Goal: Use online tool/utility: Utilize a website feature to perform a specific function

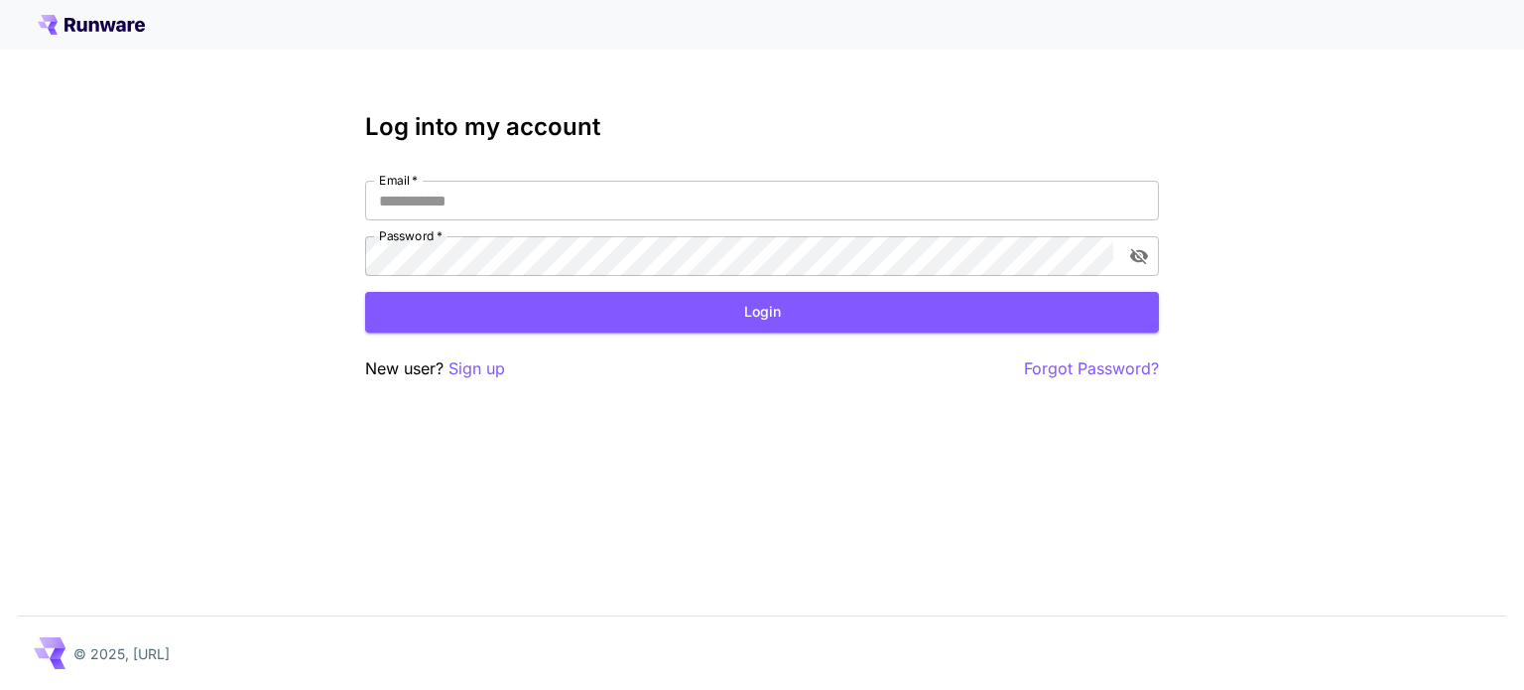
type input "**********"
click at [910, 309] on button "Login" at bounding box center [762, 312] width 794 height 41
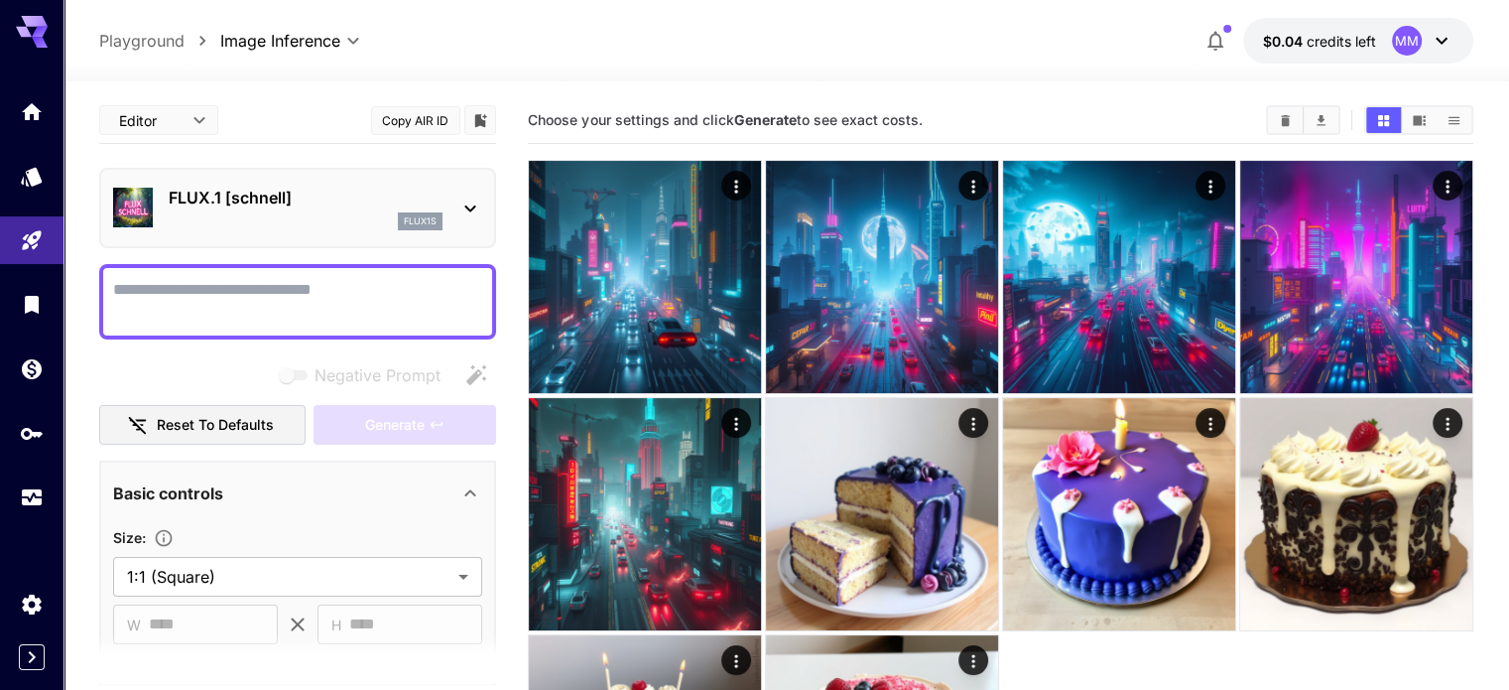
click at [464, 206] on icon at bounding box center [470, 208] width 24 height 24
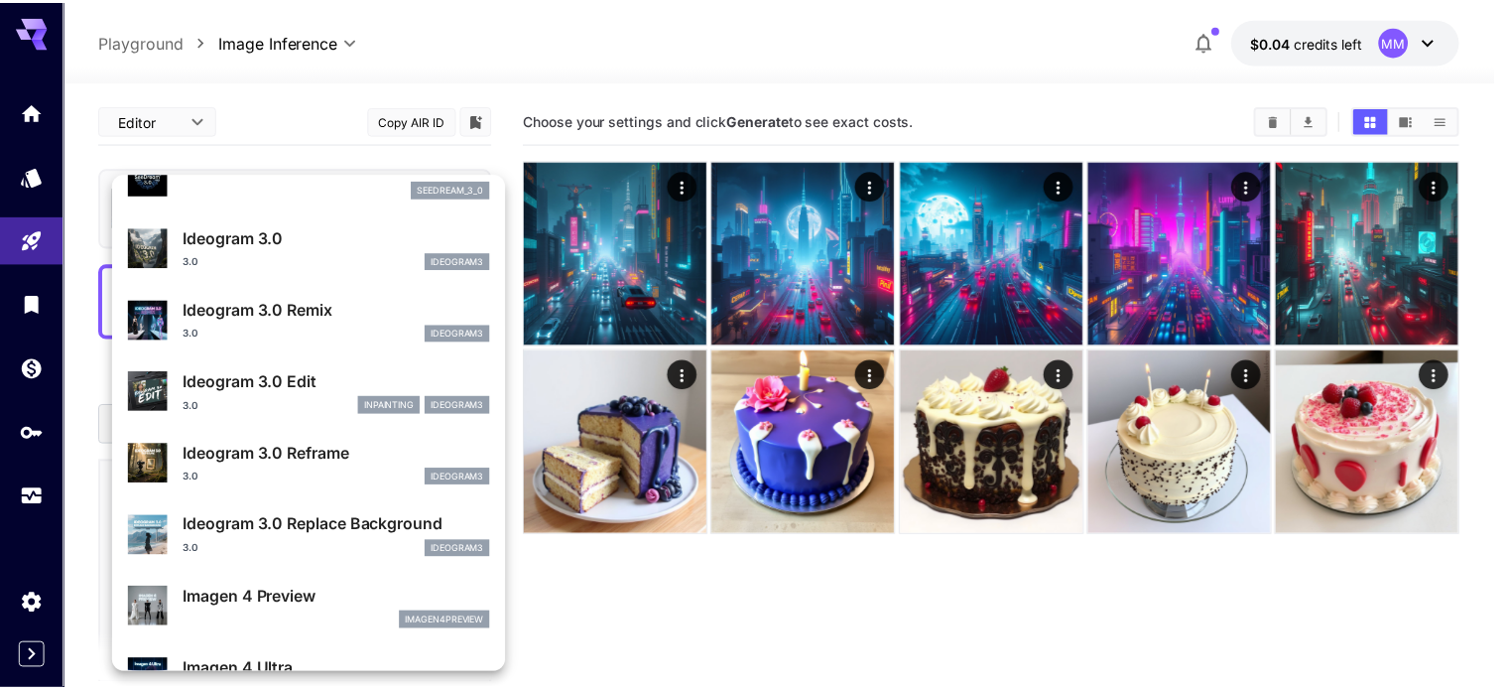
scroll to position [911, 0]
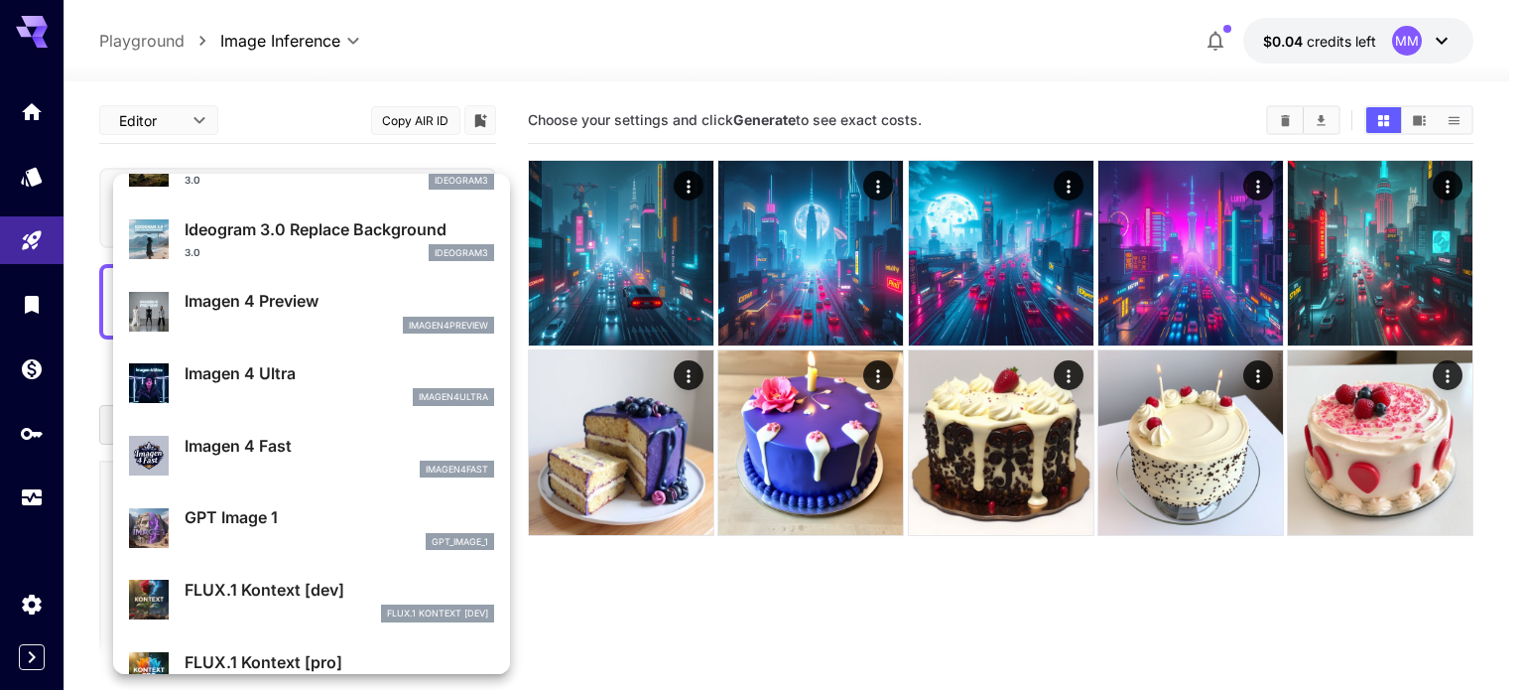
click at [296, 511] on p "GPT Image 1" at bounding box center [340, 517] width 310 height 24
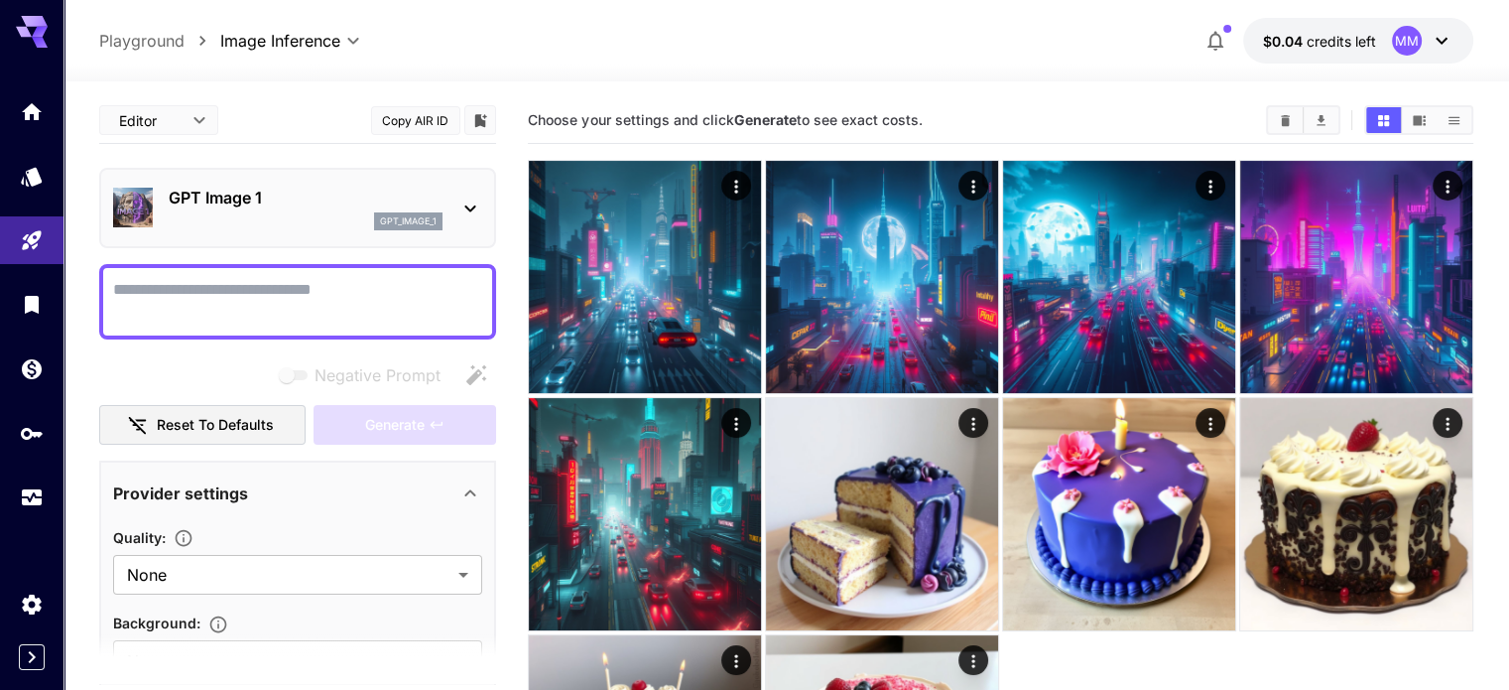
click at [466, 224] on div "GPT Image 1 gpt_image_1" at bounding box center [297, 208] width 369 height 61
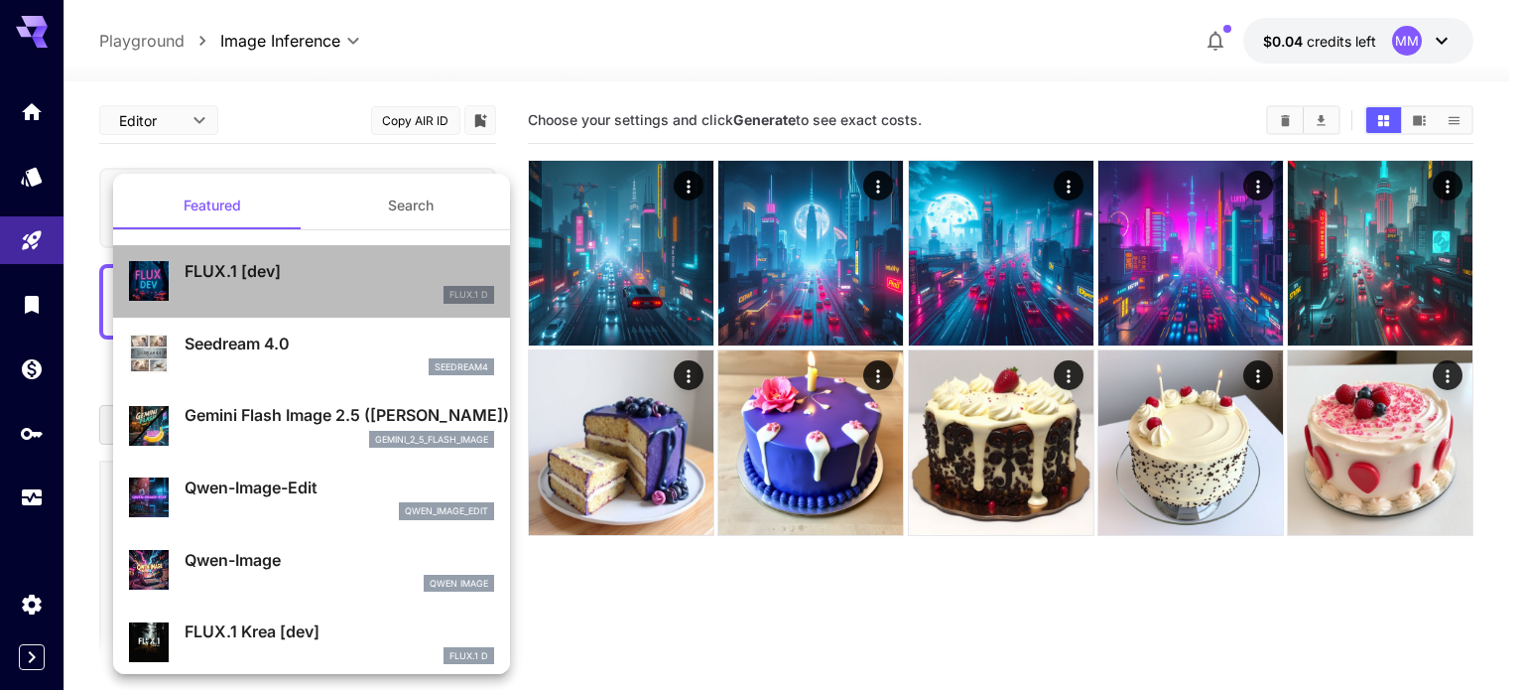
click at [327, 265] on p "FLUX.1 [dev]" at bounding box center [340, 271] width 310 height 24
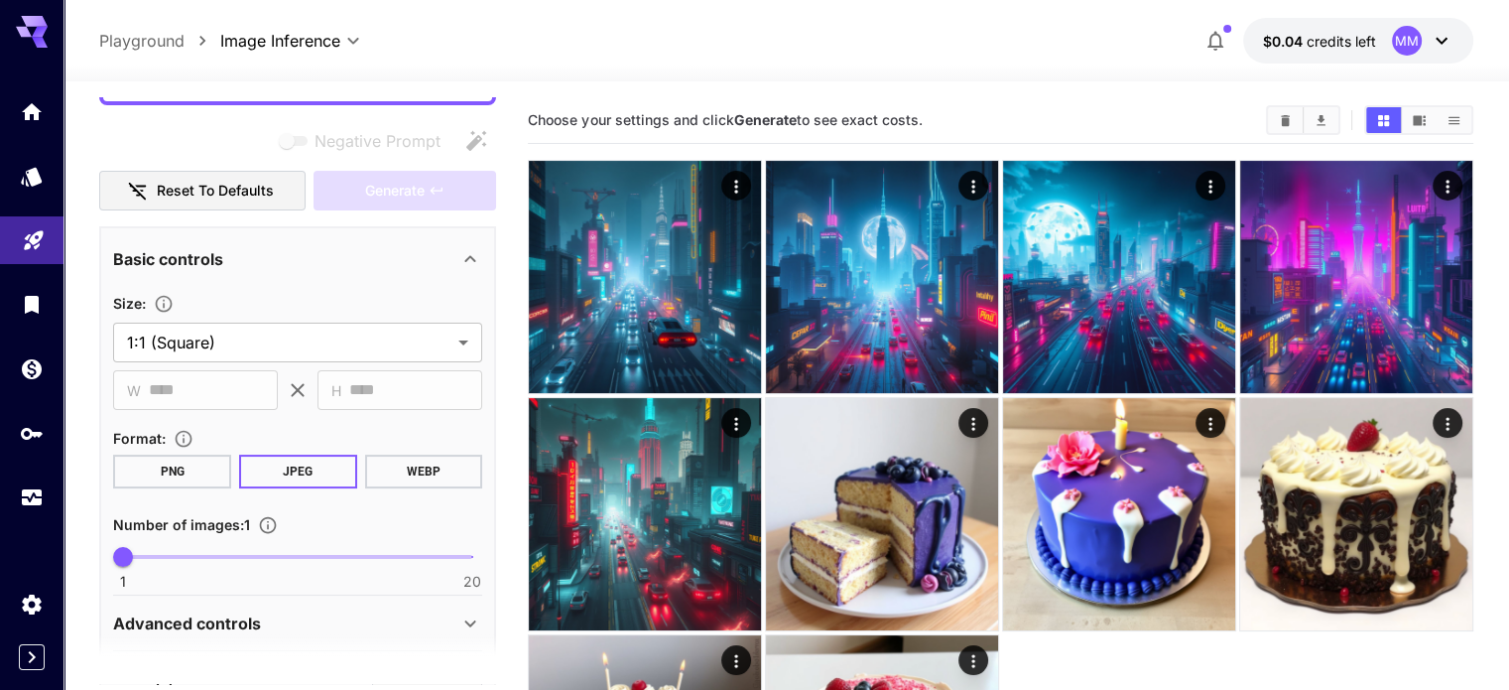
scroll to position [24, 0]
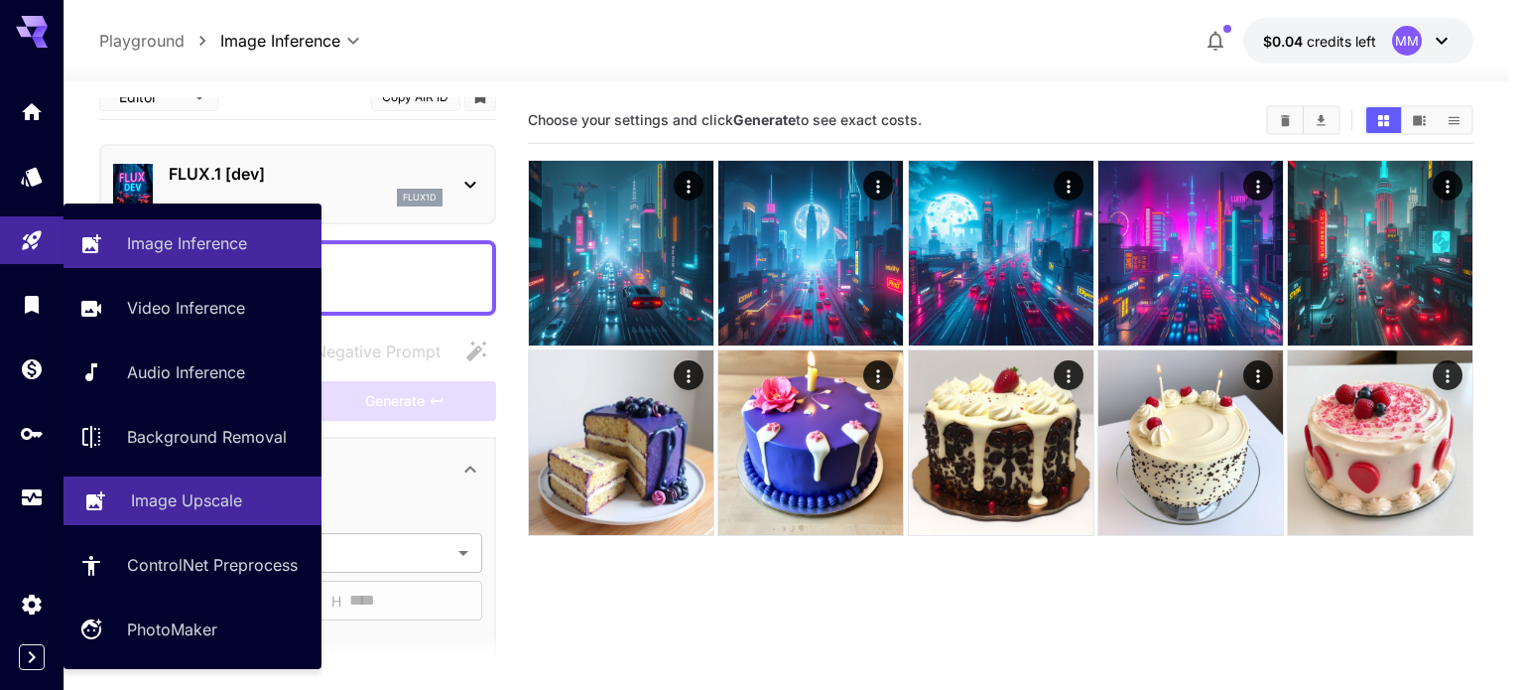
click at [215, 511] on p "Image Upscale" at bounding box center [186, 500] width 111 height 24
type input "**********"
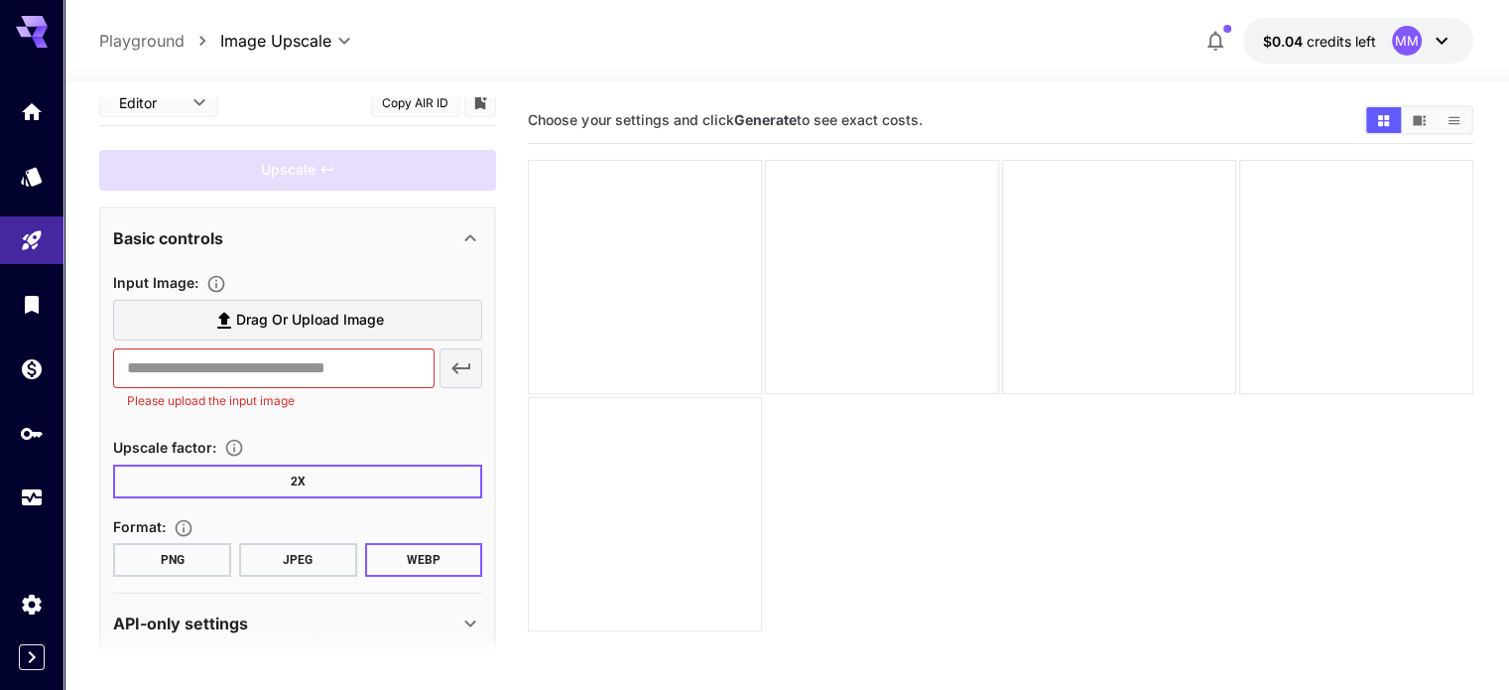
scroll to position [36, 0]
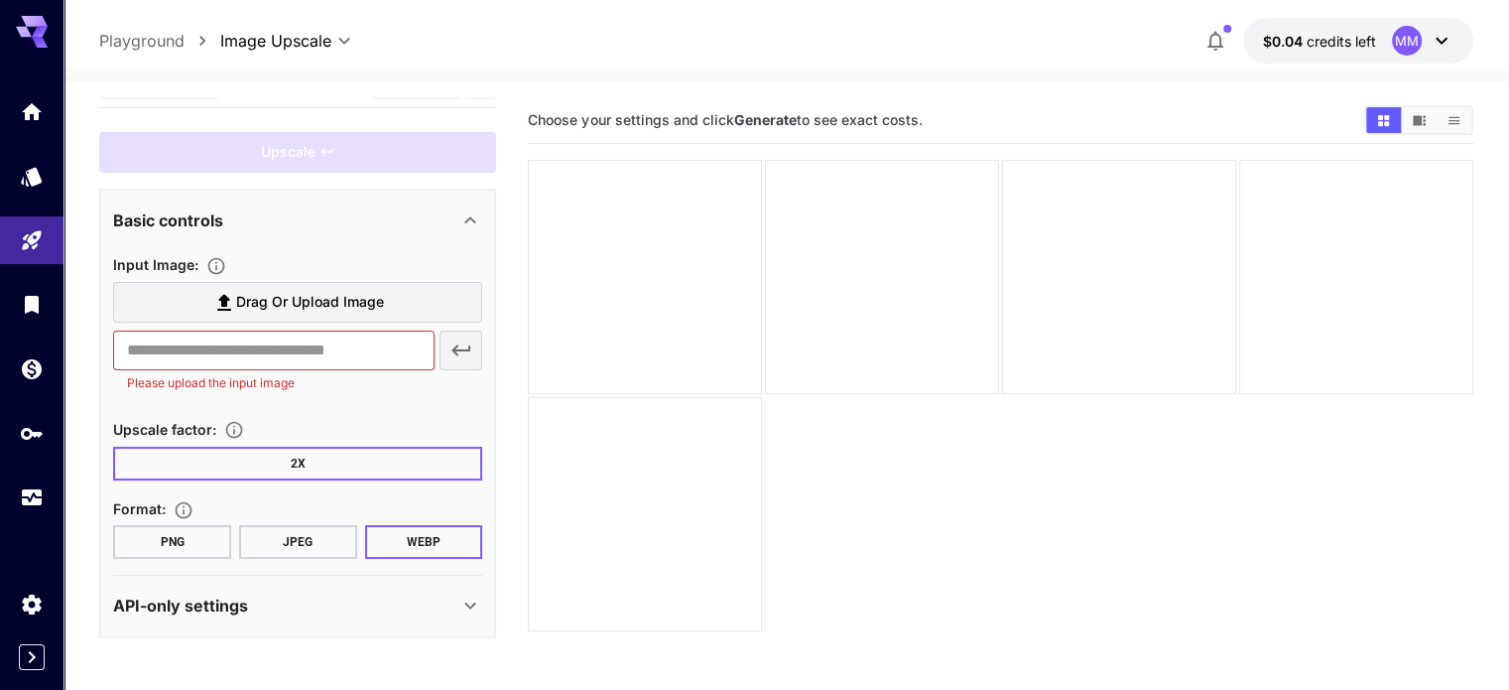
click at [337, 307] on span "Drag or upload image" at bounding box center [310, 302] width 148 height 25
click at [0, 0] on input "Drag or upload image" at bounding box center [0, 0] width 0 height 0
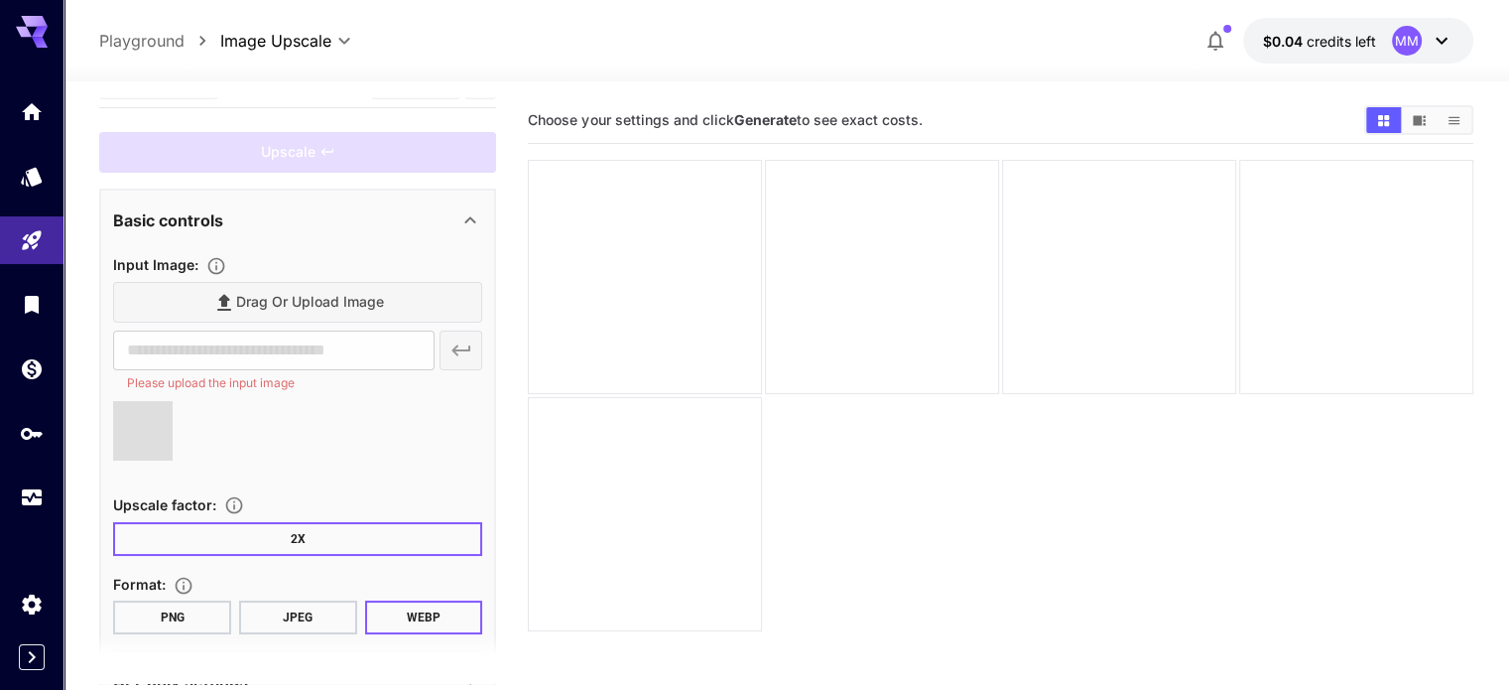
type input "**********"
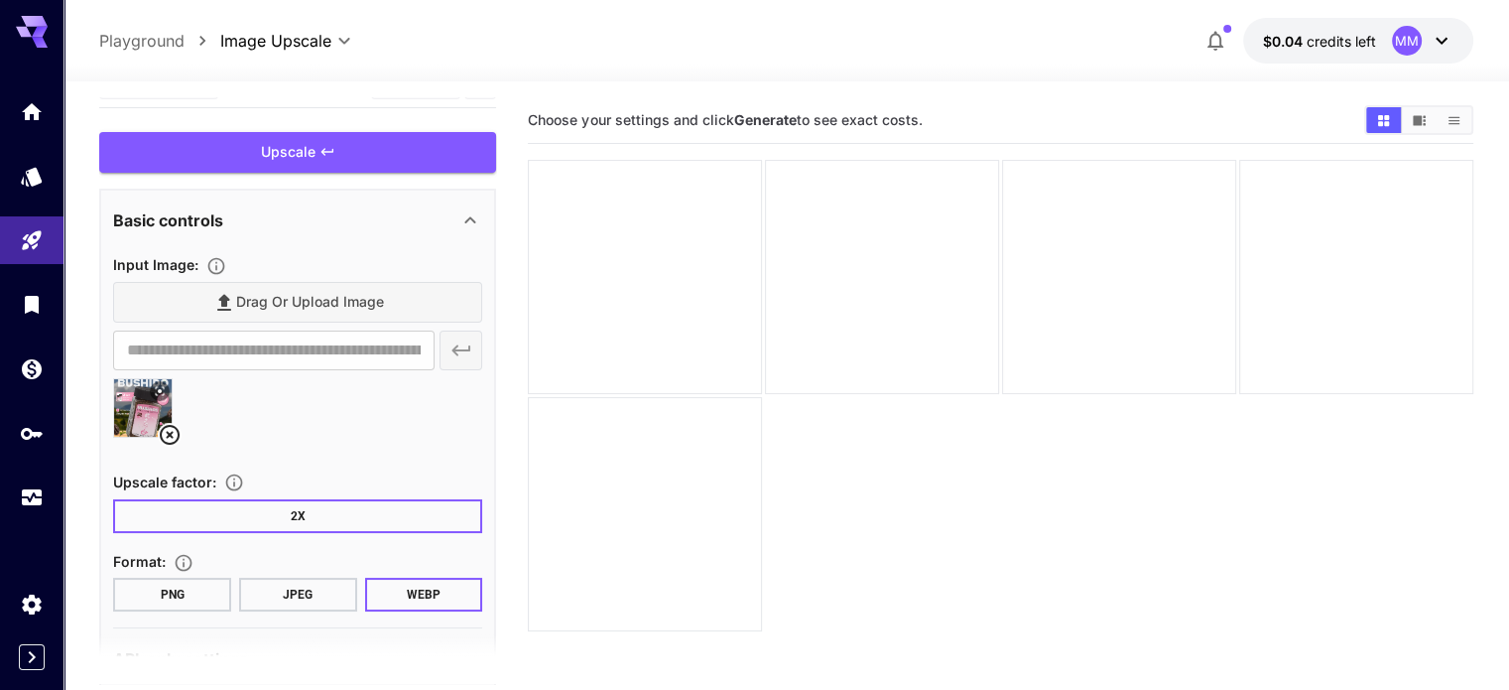
click at [181, 587] on button "PNG" at bounding box center [172, 594] width 118 height 34
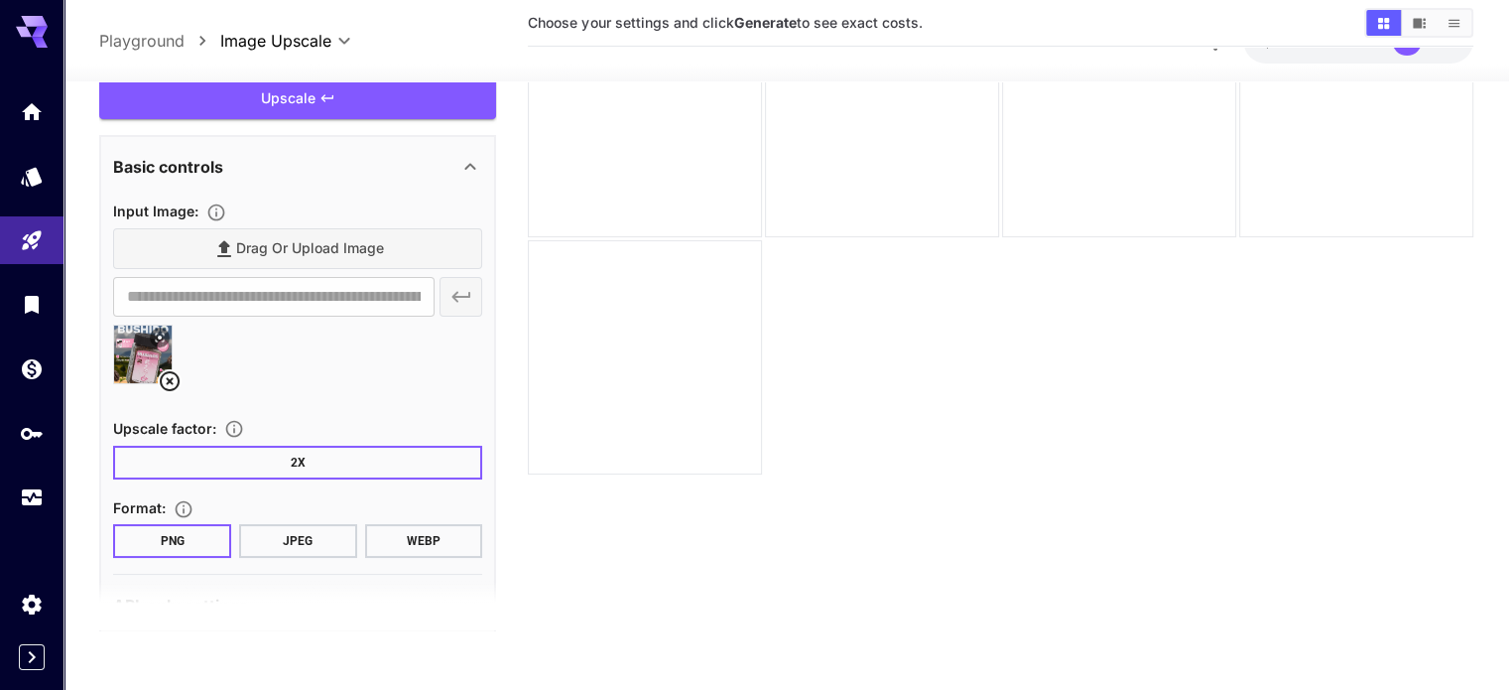
scroll to position [88, 0]
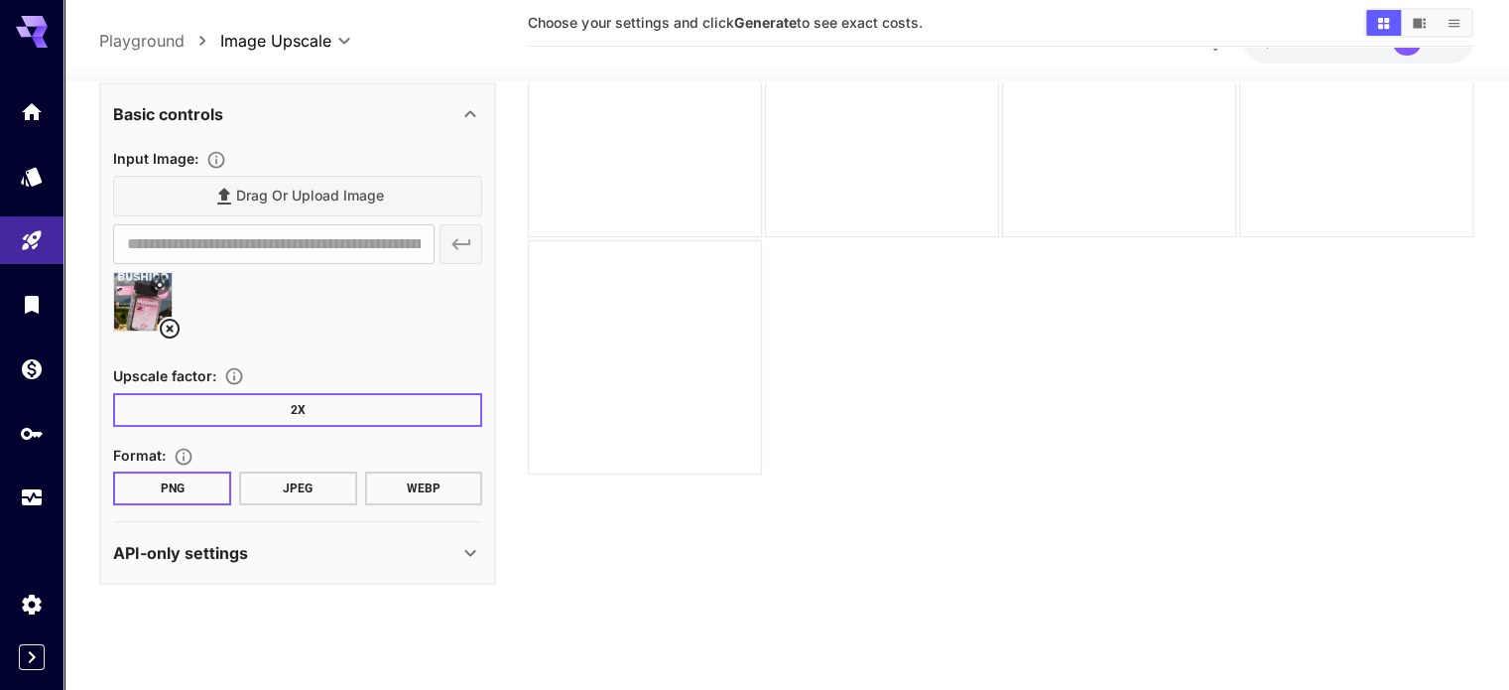
click at [452, 548] on div "API-only settings" at bounding box center [285, 553] width 345 height 24
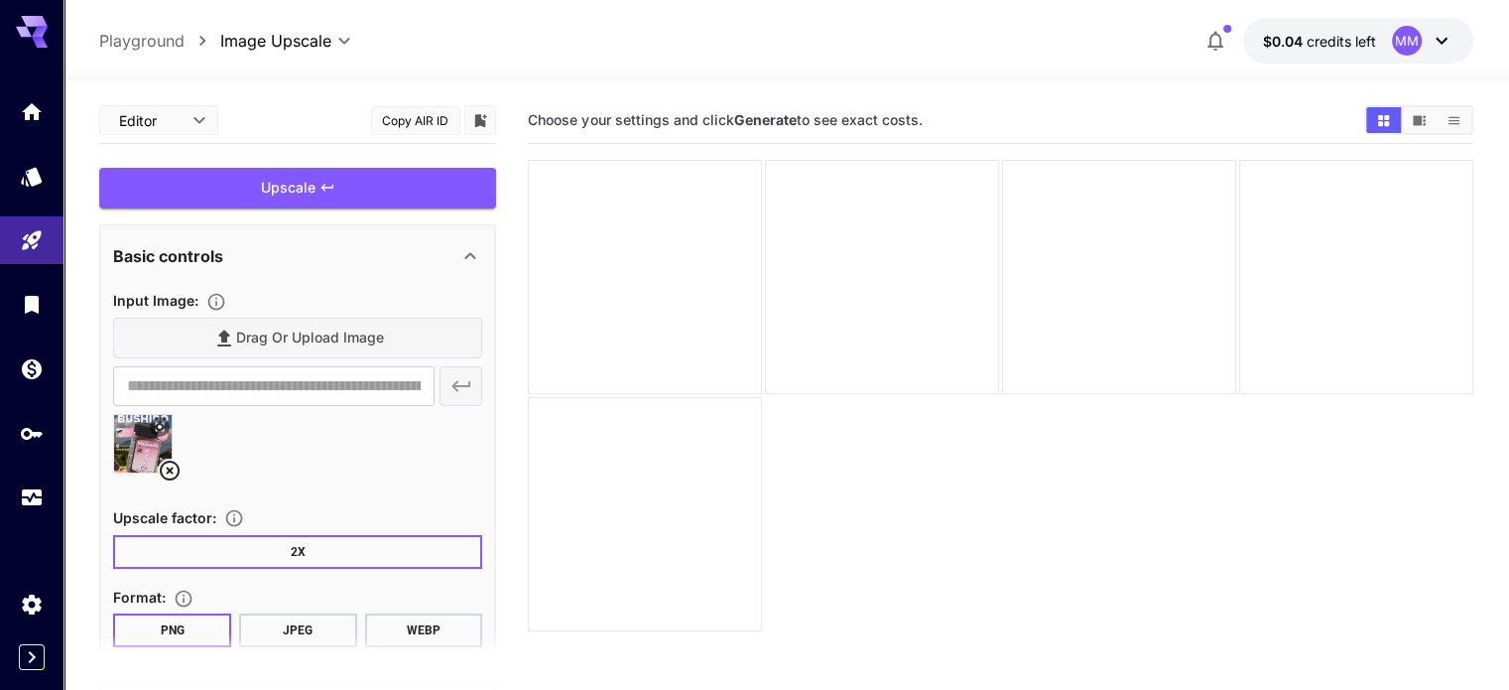
scroll to position [361, 0]
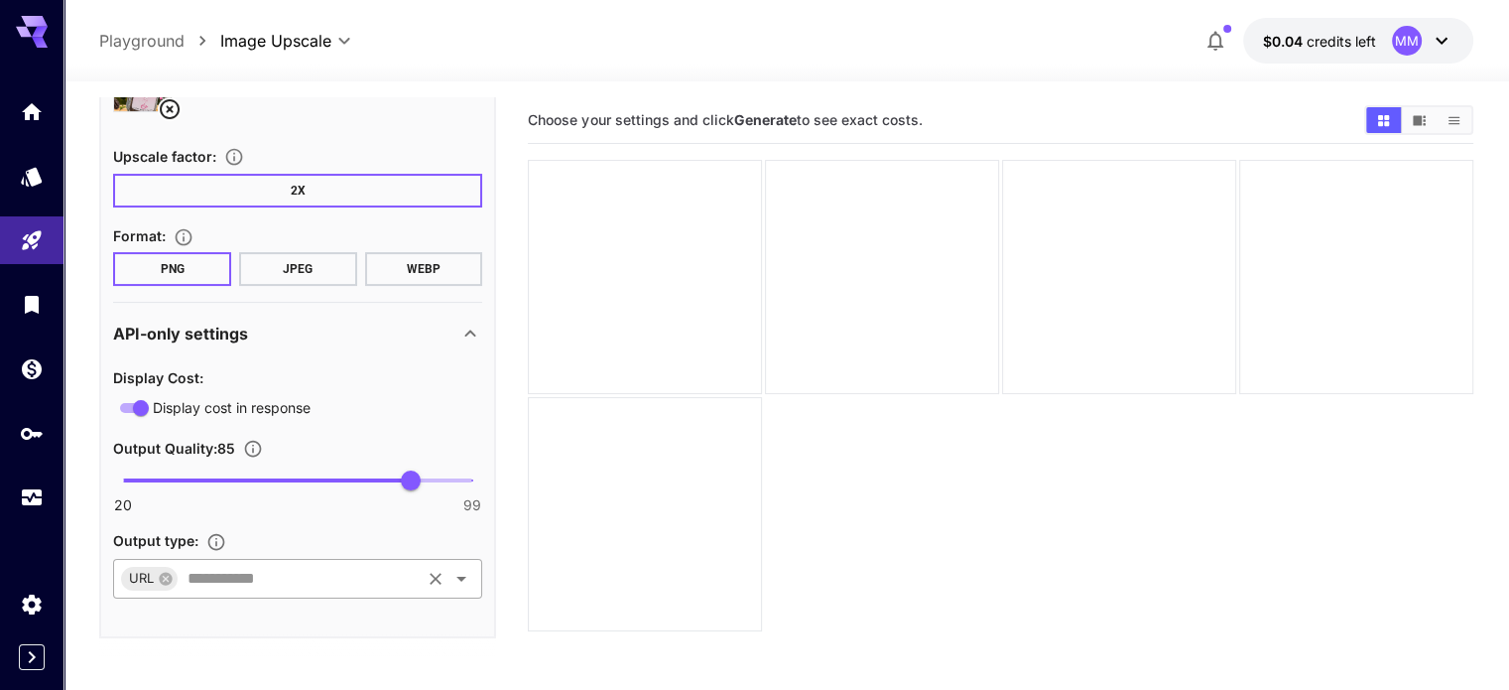
click at [400, 578] on input "text" at bounding box center [299, 579] width 238 height 28
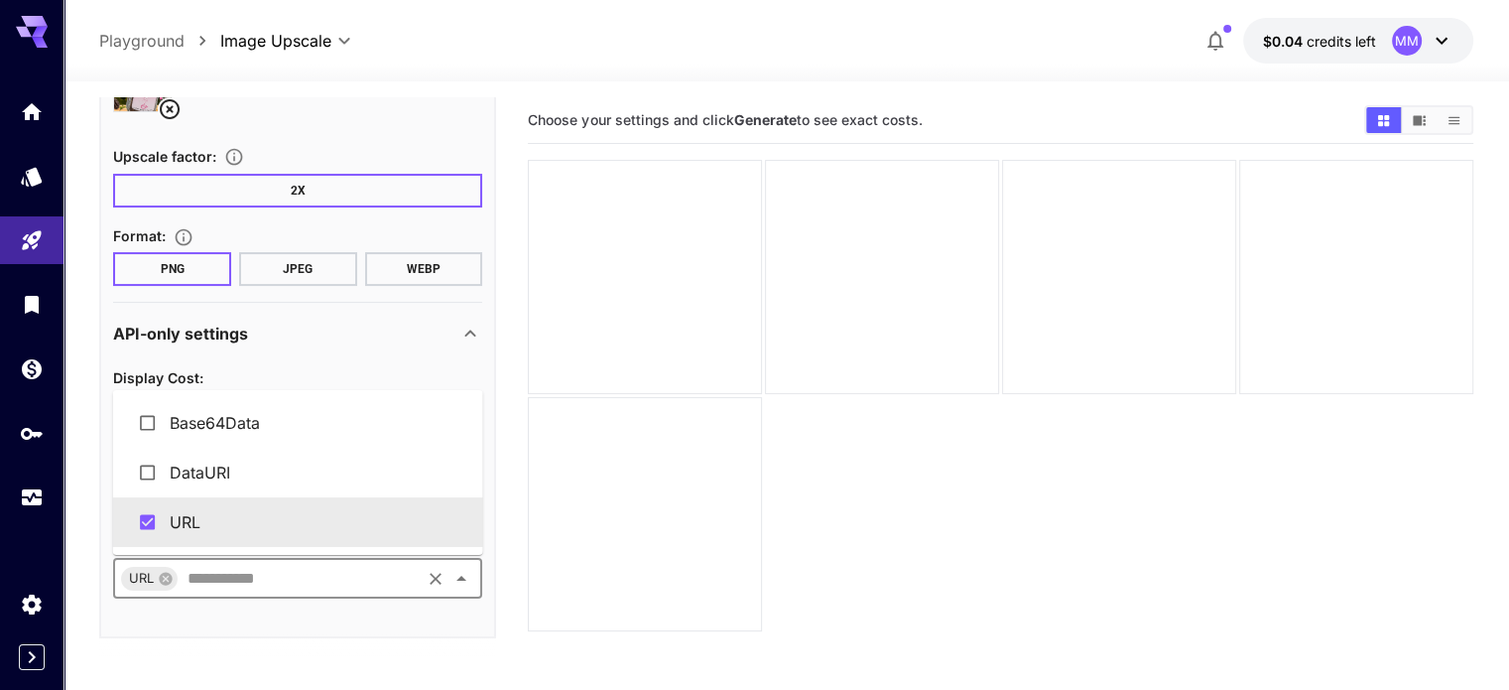
click at [591, 582] on section "Choose your settings and click Generate to see exact costs." at bounding box center [1000, 442] width 945 height 690
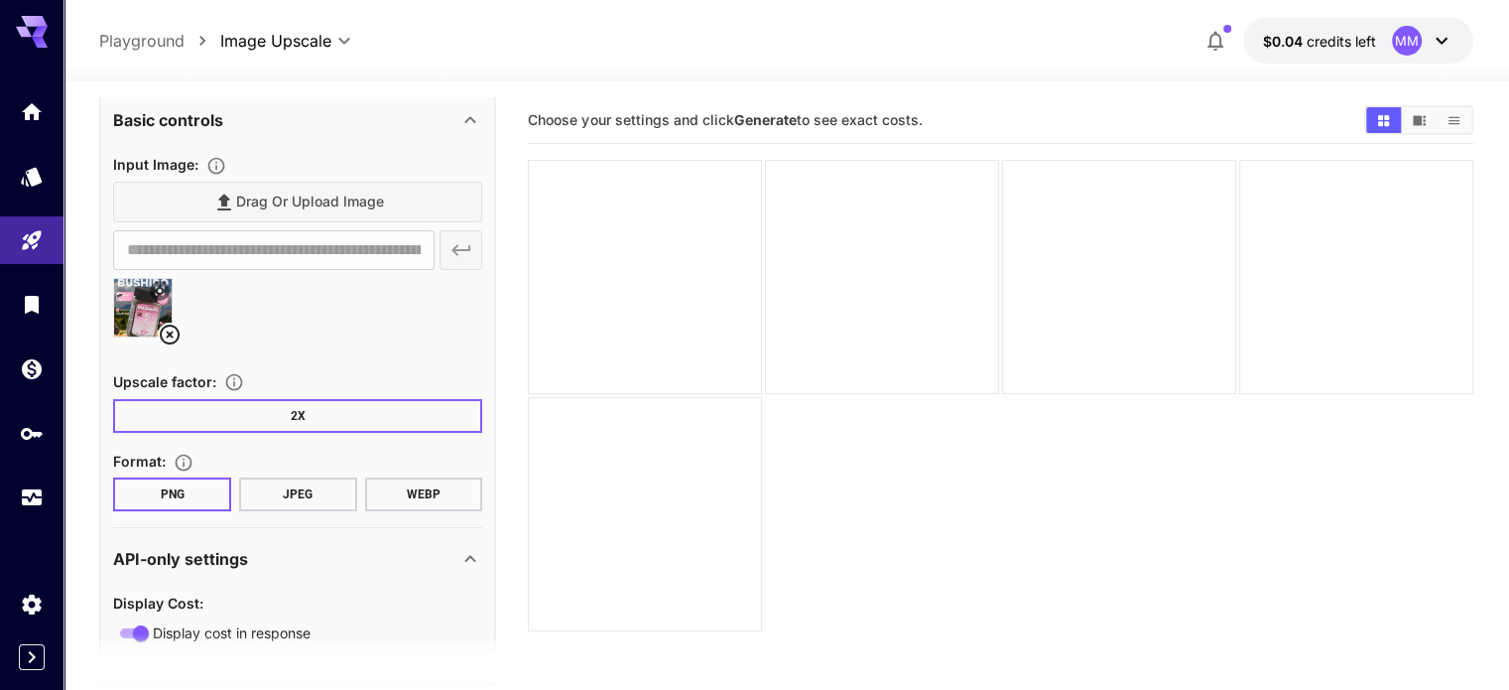
scroll to position [64, 0]
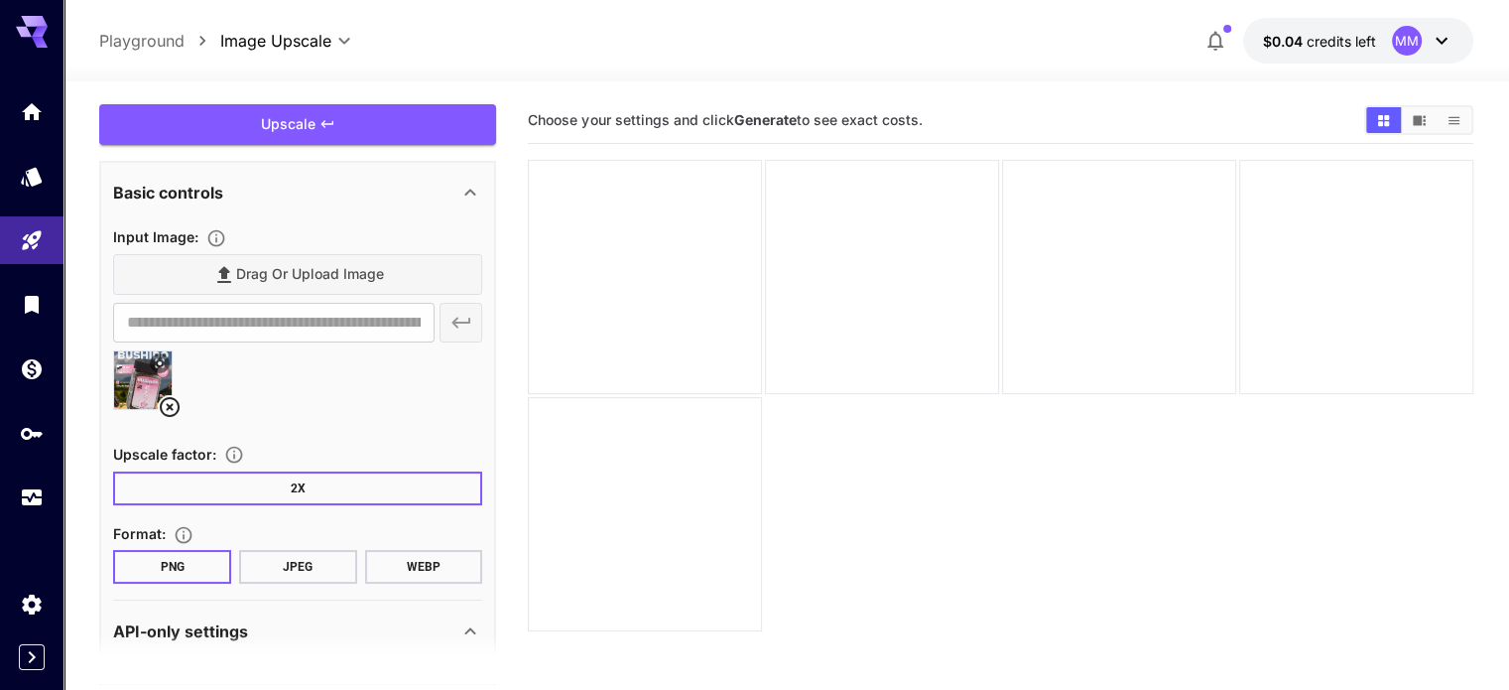
click at [269, 483] on button "2X" at bounding box center [297, 488] width 369 height 34
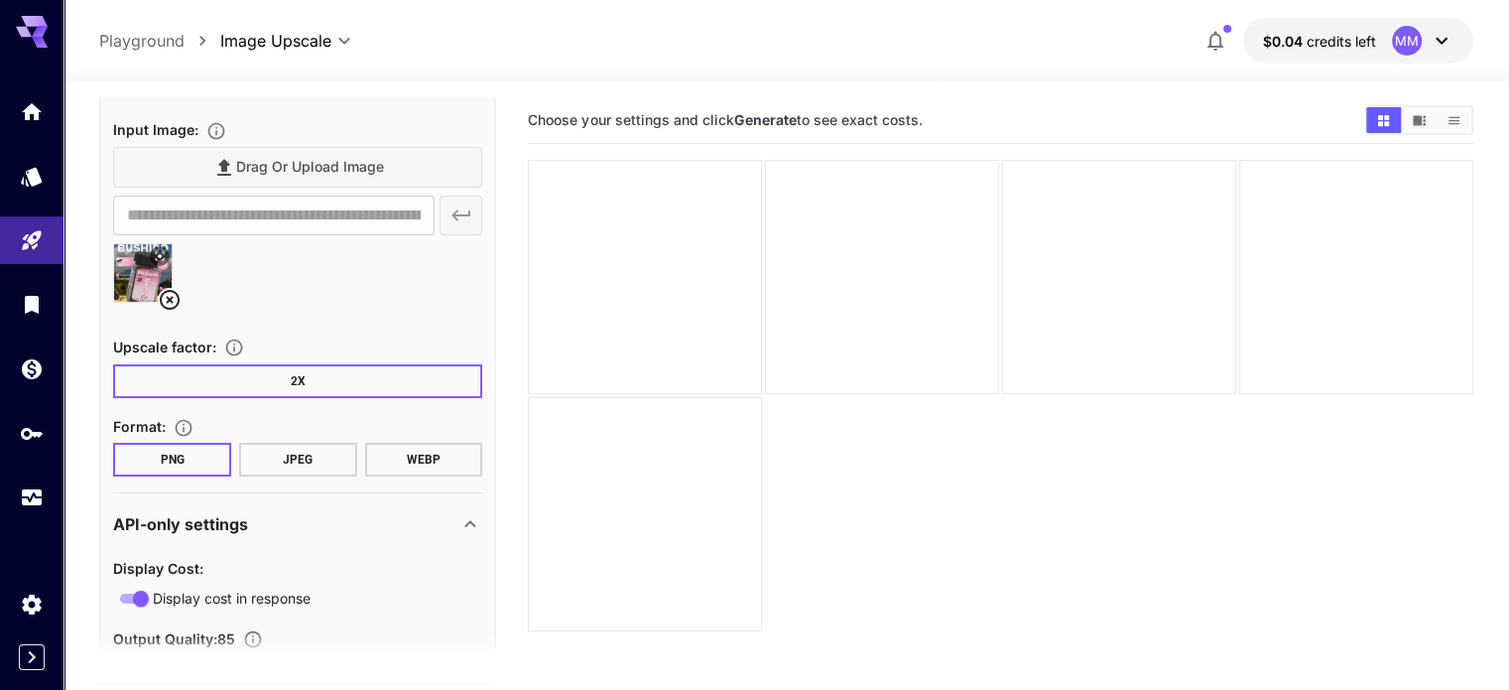
scroll to position [0, 0]
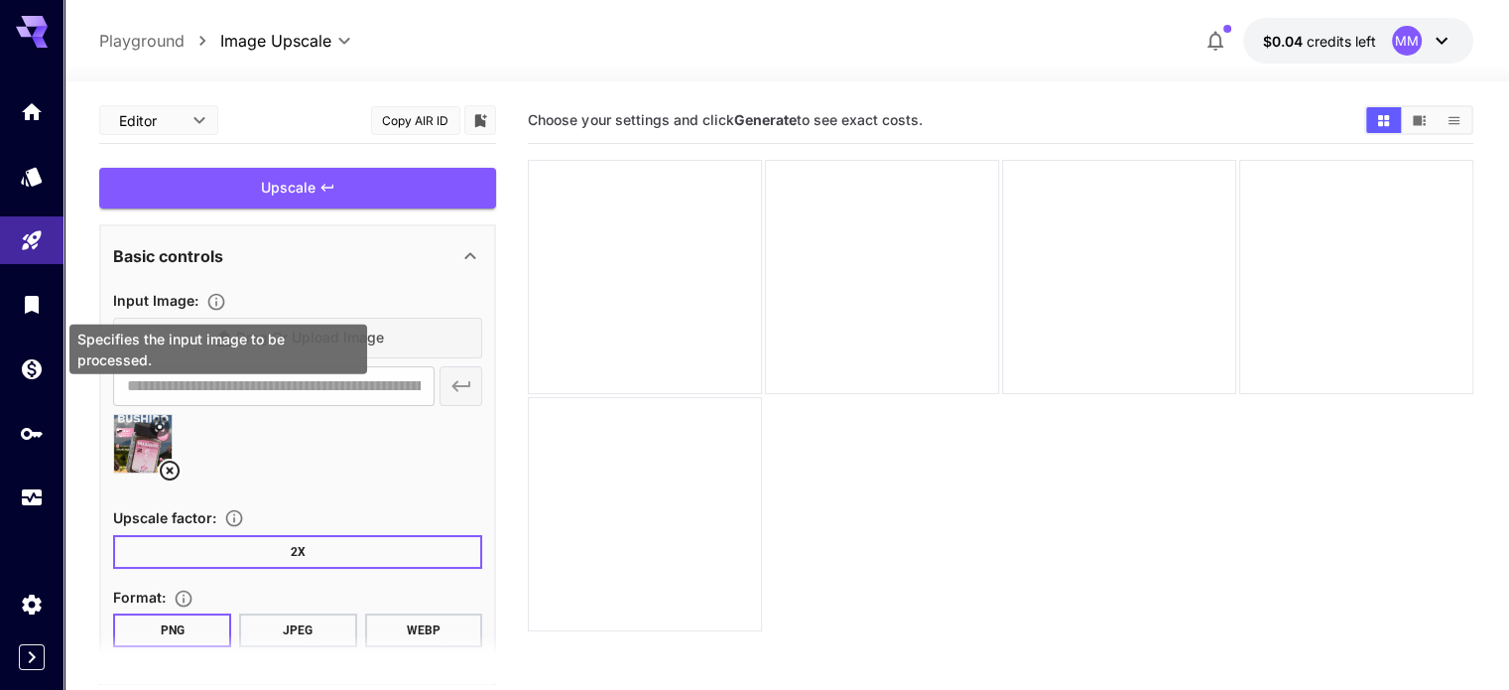
click at [221, 295] on icon "Specifies the input image to be processed." at bounding box center [216, 302] width 20 height 20
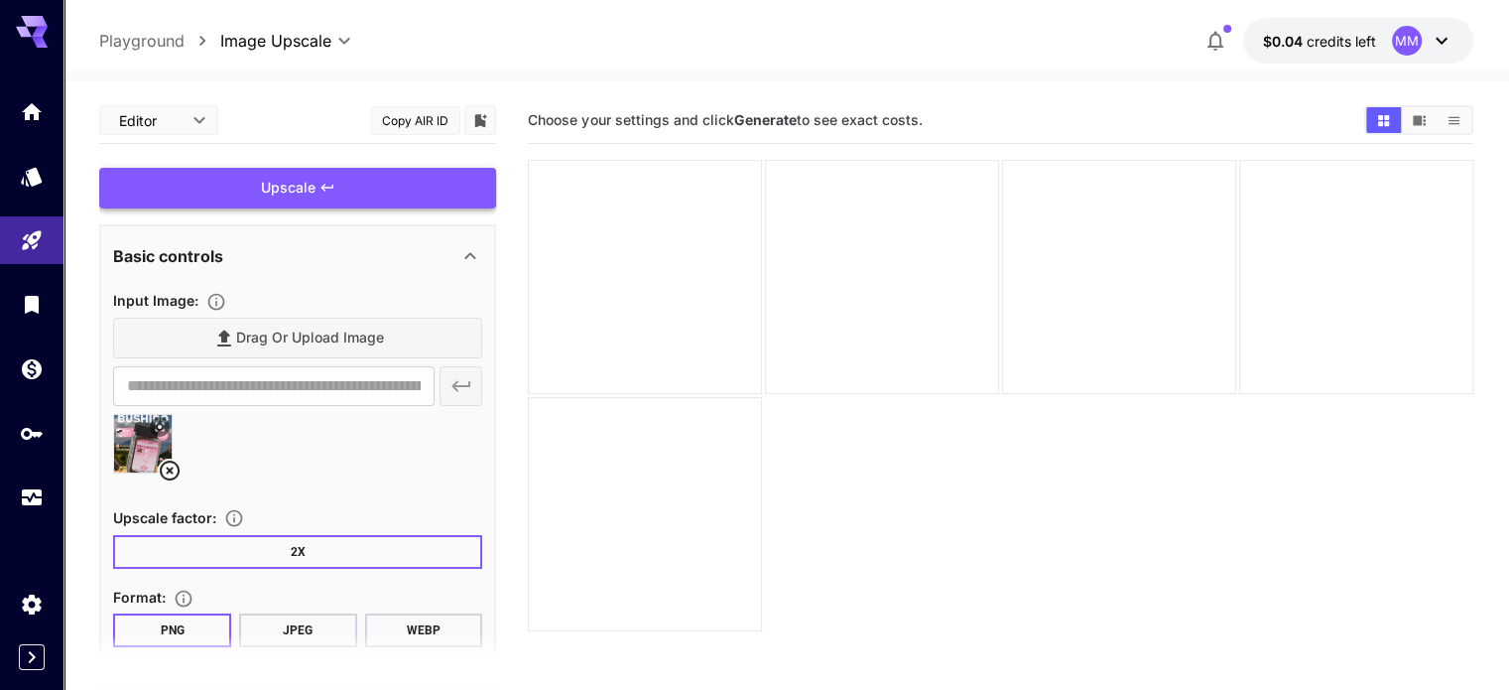
click at [319, 178] on div "Upscale" at bounding box center [297, 188] width 397 height 41
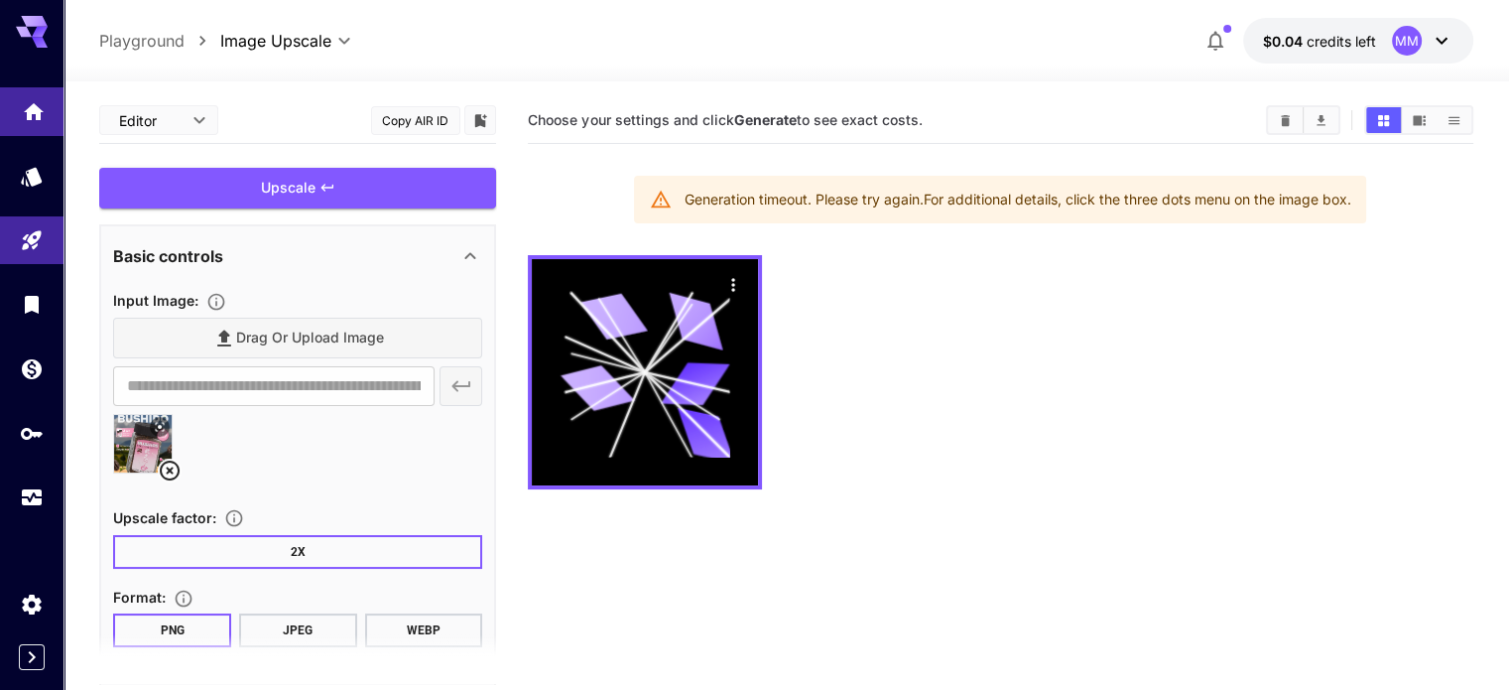
click at [33, 112] on icon "Home" at bounding box center [34, 106] width 24 height 24
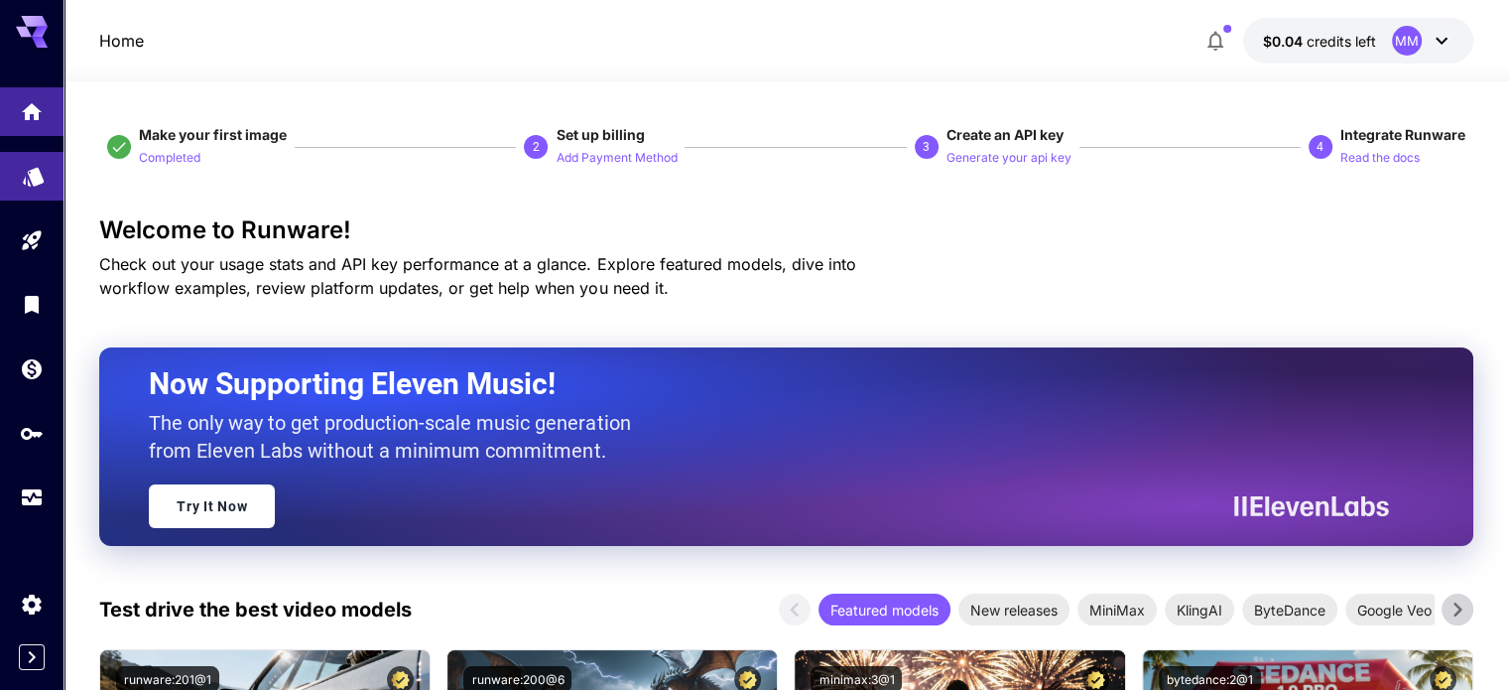
click at [44, 180] on link at bounding box center [32, 176] width 64 height 49
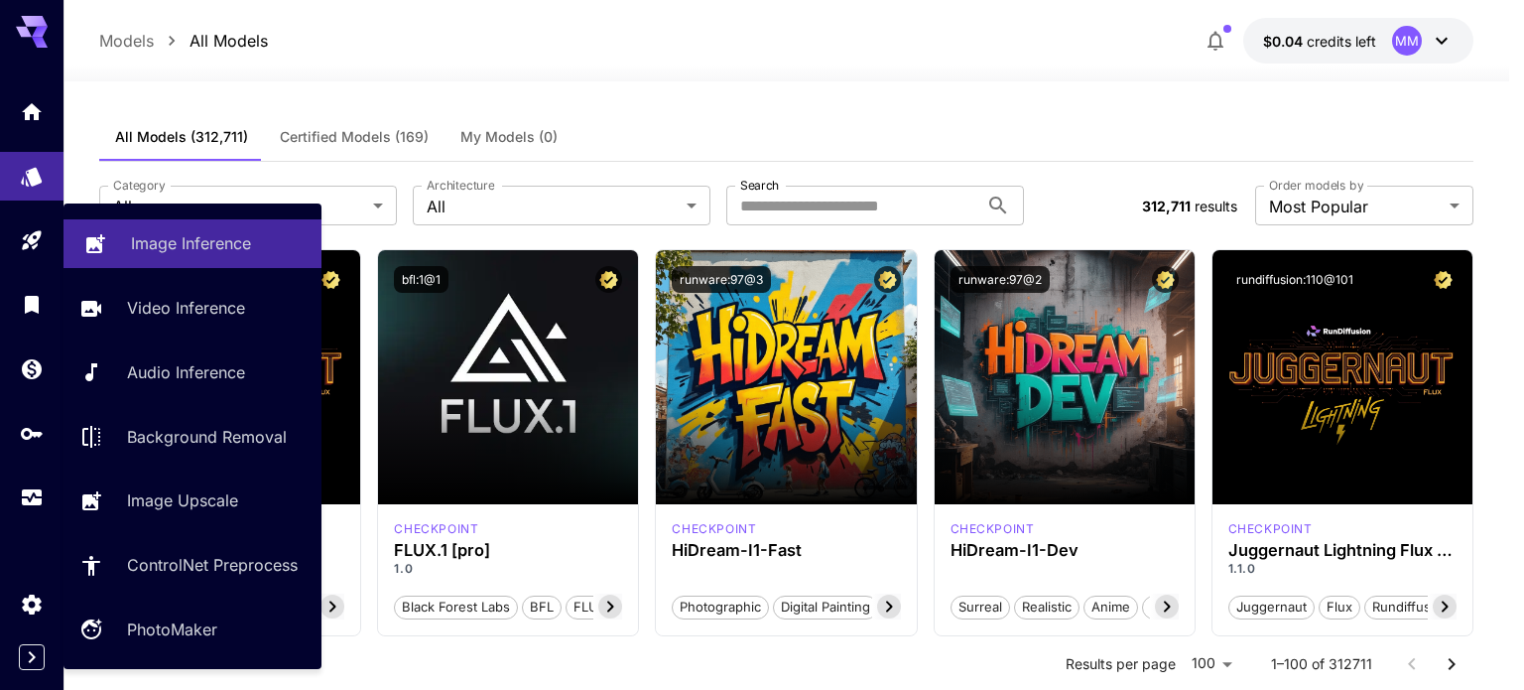
click at [207, 248] on p "Image Inference" at bounding box center [191, 243] width 120 height 24
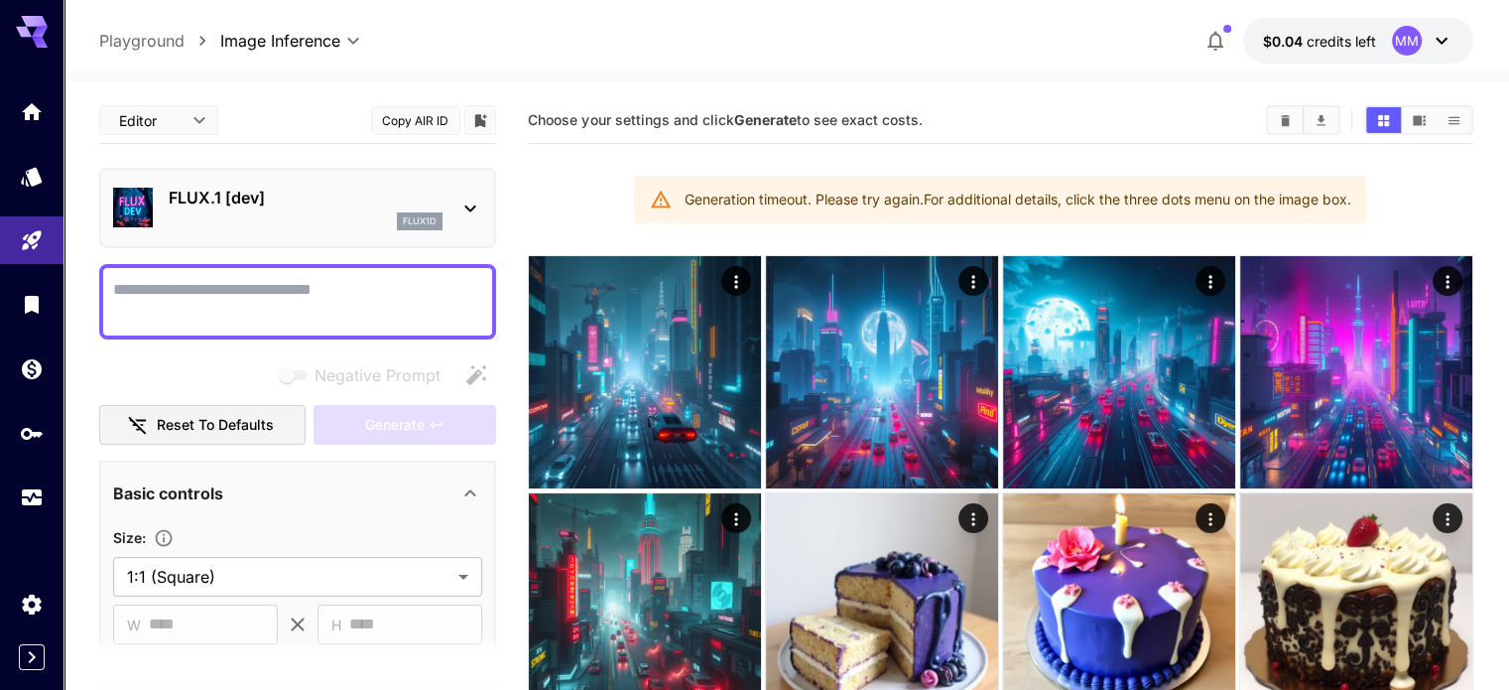
paste textarea "**********"
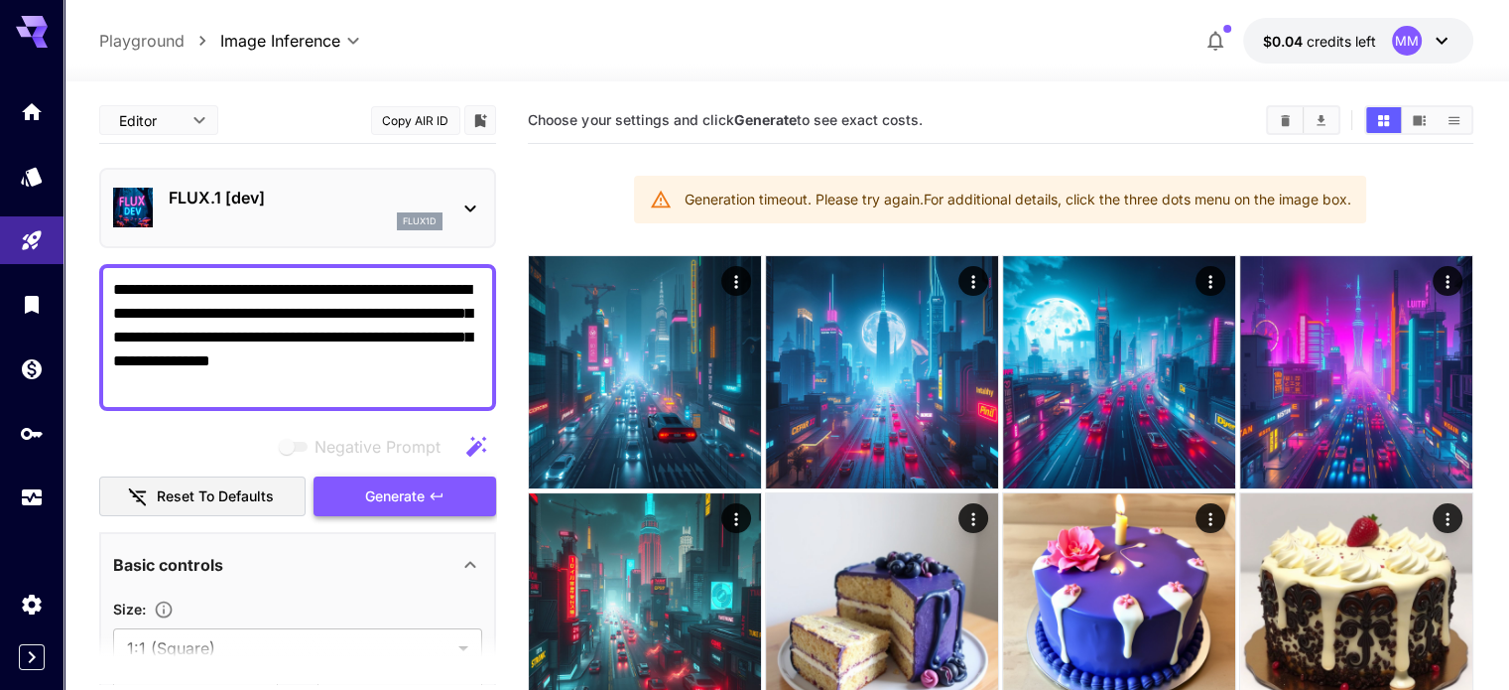
type textarea "**********"
click at [401, 496] on span "Generate" at bounding box center [395, 496] width 60 height 25
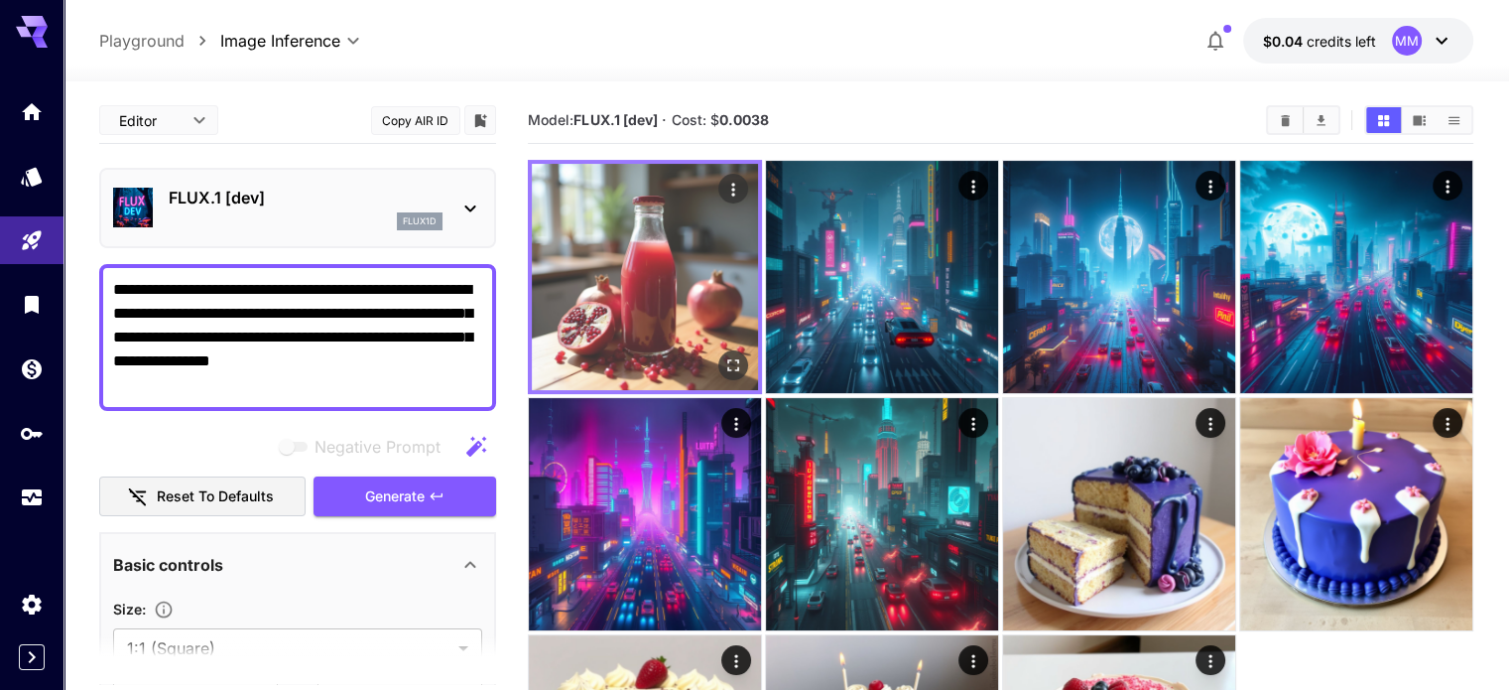
click at [629, 255] on img at bounding box center [645, 277] width 226 height 226
click at [638, 269] on img at bounding box center [645, 277] width 226 height 226
click at [723, 355] on icon "Open in fullscreen" at bounding box center [733, 365] width 20 height 20
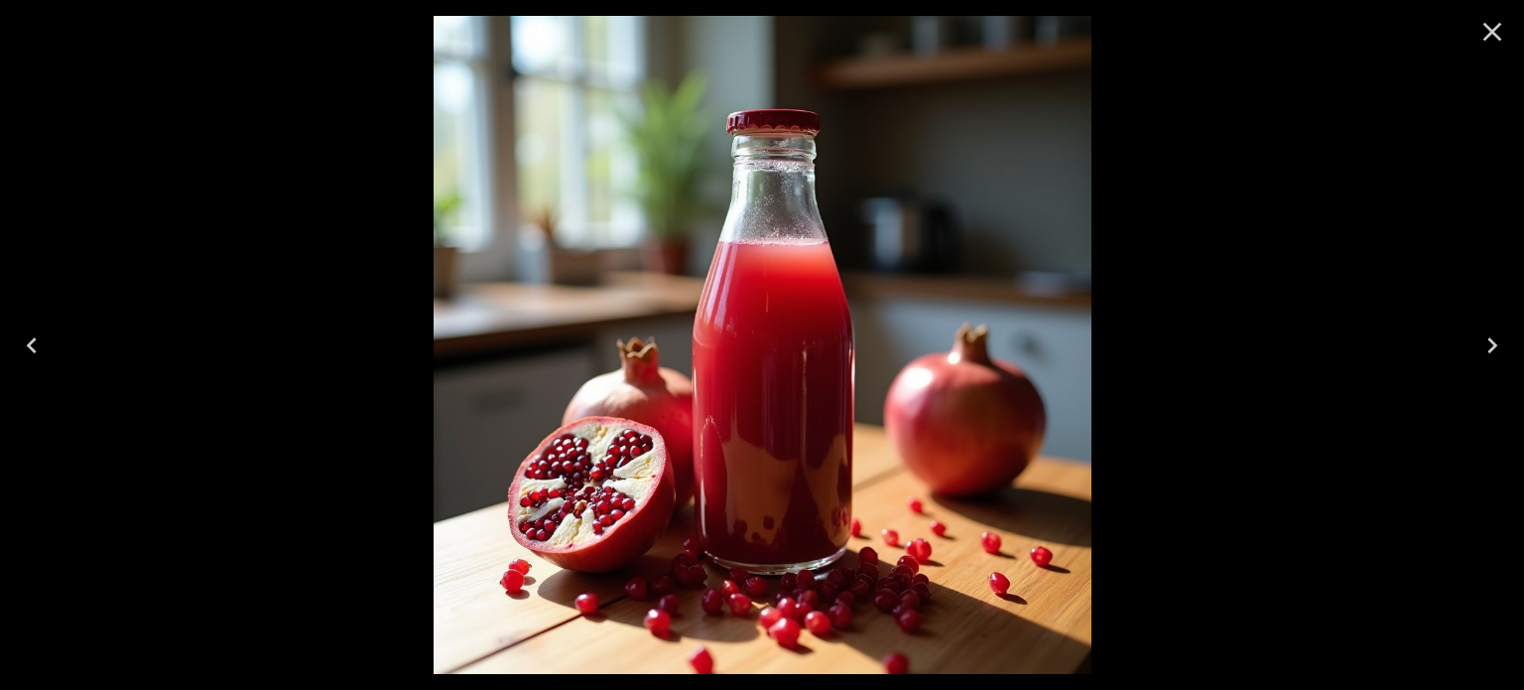
click at [1496, 36] on icon "Close" at bounding box center [1492, 32] width 19 height 19
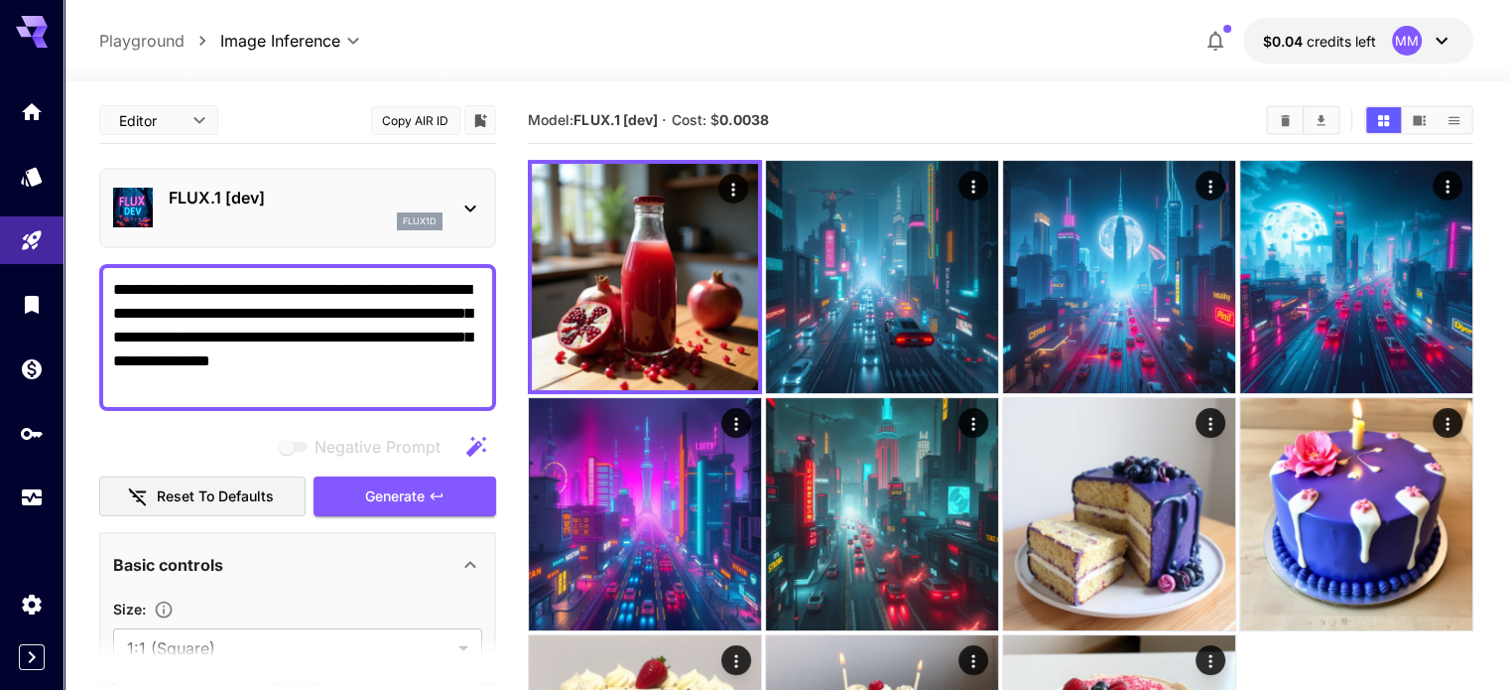
drag, startPoint x: 1464, startPoint y: 0, endPoint x: 971, endPoint y: 15, distance: 493.4
click at [960, 19] on div "**********" at bounding box center [785, 41] width 1373 height 46
